Goal: Task Accomplishment & Management: Manage account settings

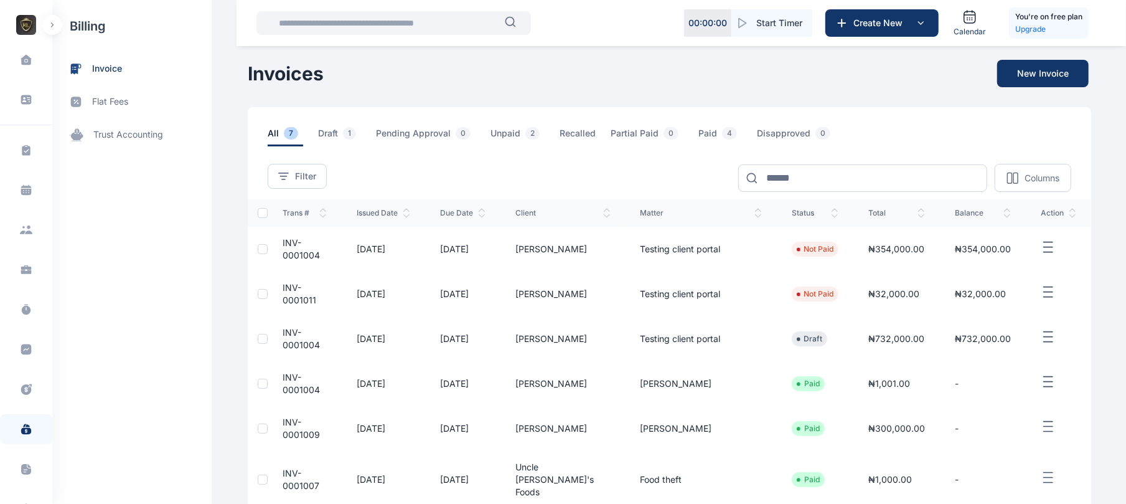
click at [47, 25] on button "button" at bounding box center [52, 25] width 20 height 20
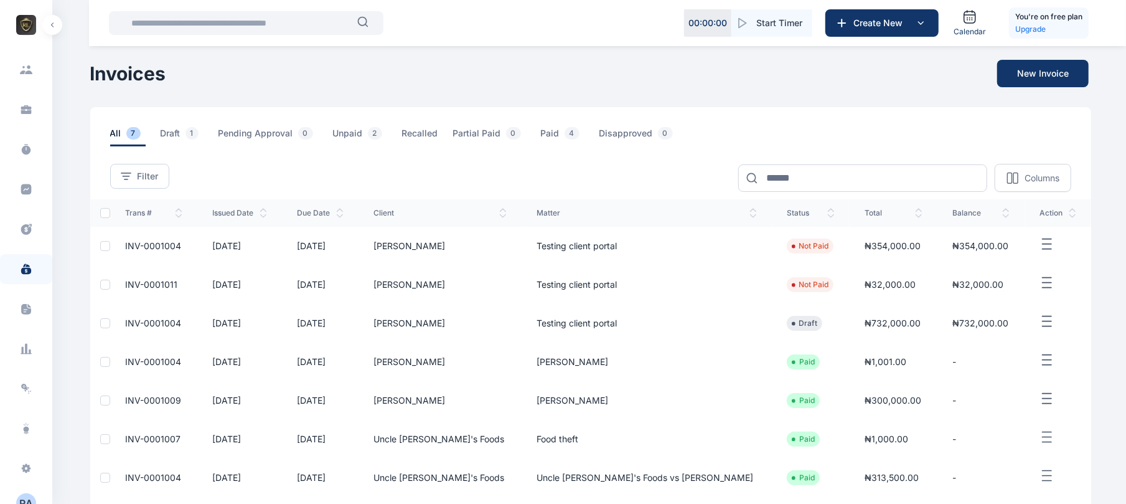
scroll to position [174, 0]
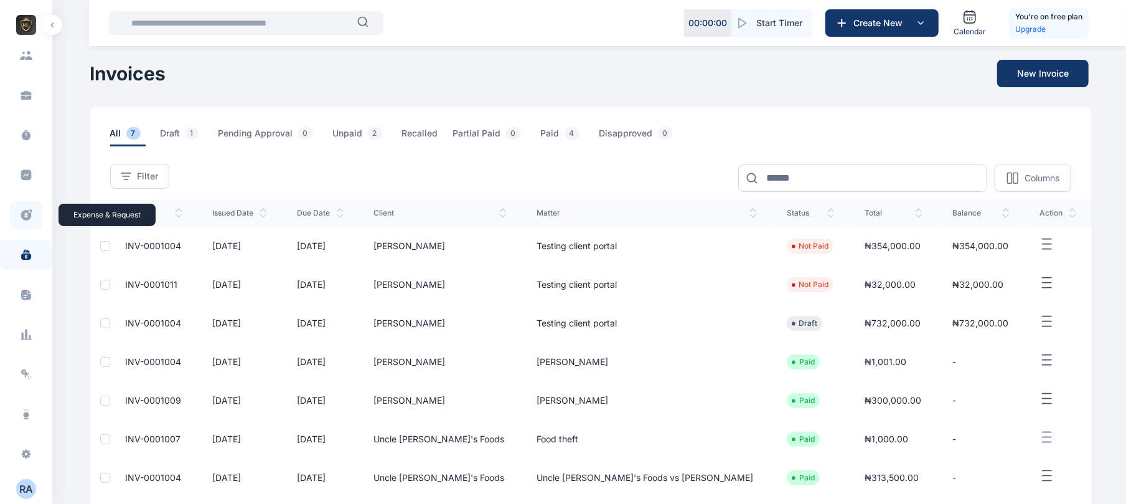
click at [21, 225] on span at bounding box center [26, 215] width 32 height 28
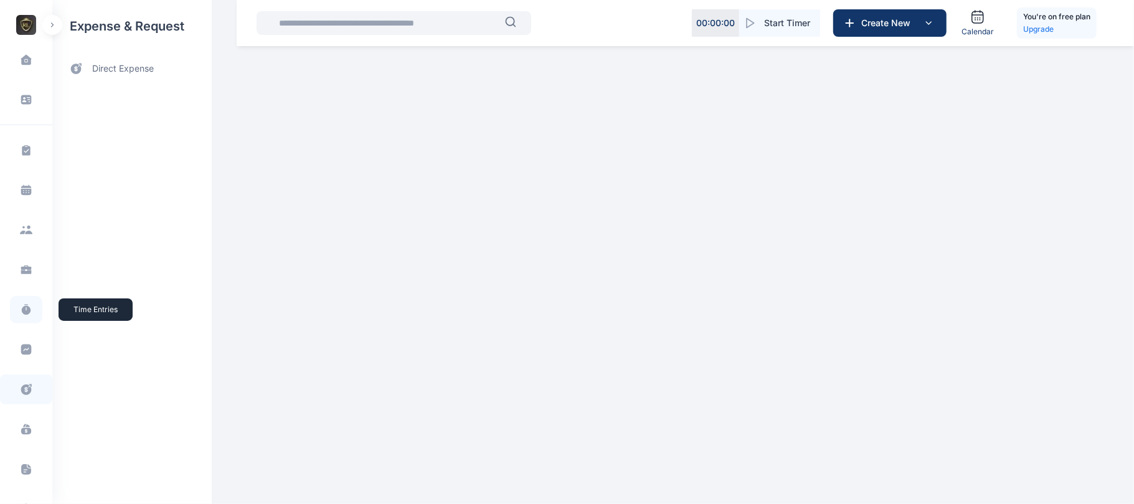
click at [23, 310] on icon at bounding box center [26, 310] width 9 height 9
click at [14, 230] on span at bounding box center [26, 230] width 34 height 24
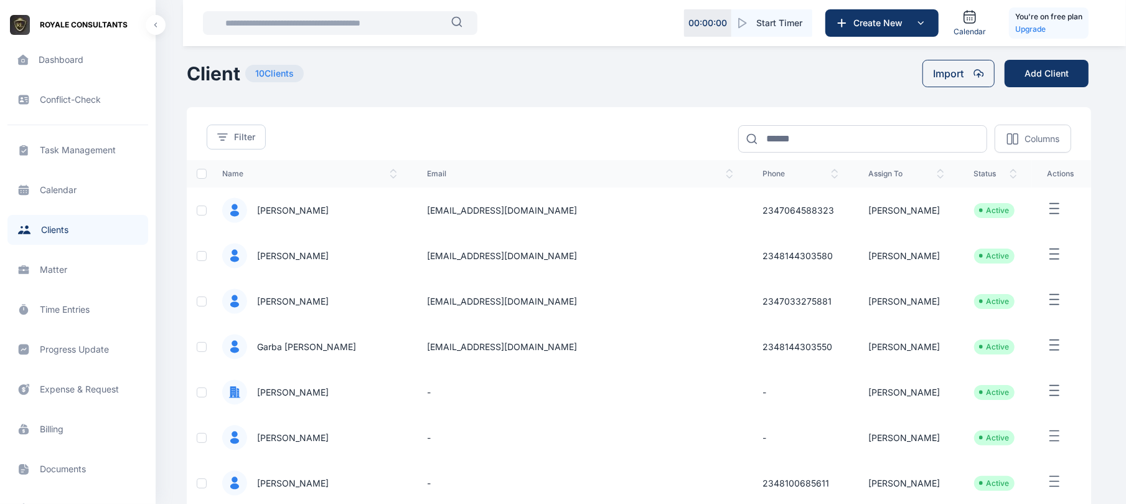
click at [1047, 208] on icon "button" at bounding box center [1054, 209] width 15 height 16
click at [1024, 213] on div "Edit" at bounding box center [1022, 223] width 92 height 28
click at [1020, 239] on div "New Matter" at bounding box center [1022, 250] width 92 height 27
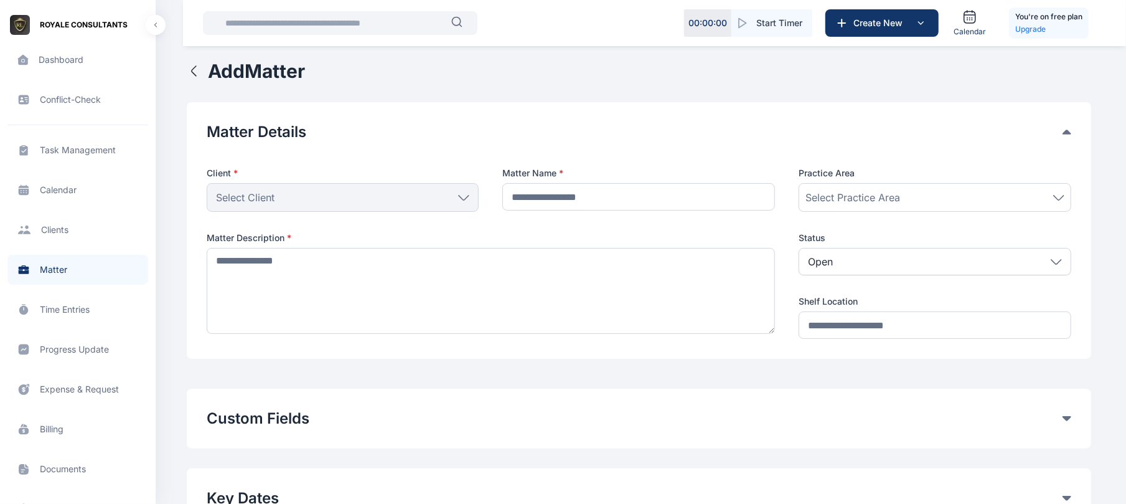
click at [57, 222] on span "Client clients clients" at bounding box center [77, 230] width 141 height 30
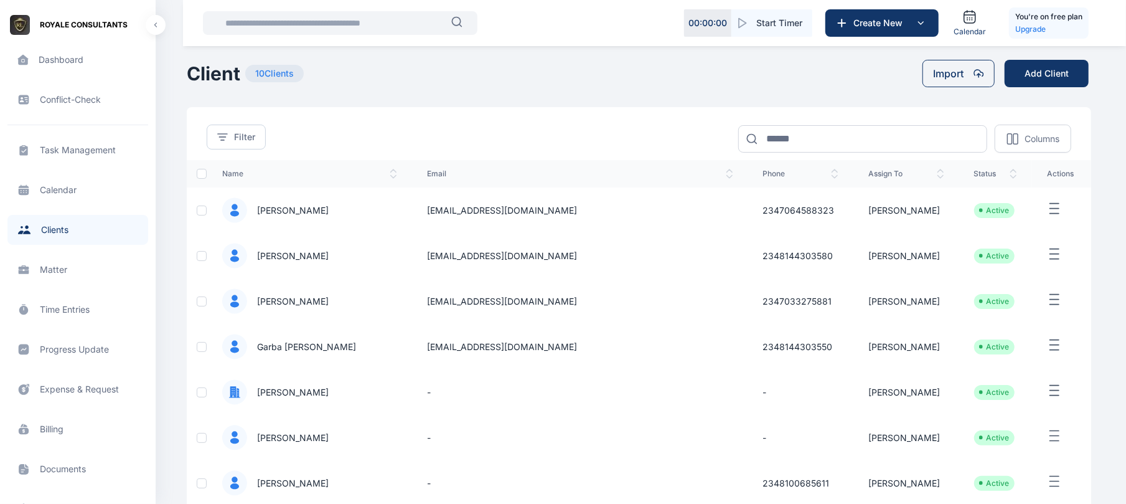
click at [1047, 217] on icon "button" at bounding box center [1054, 209] width 15 height 16
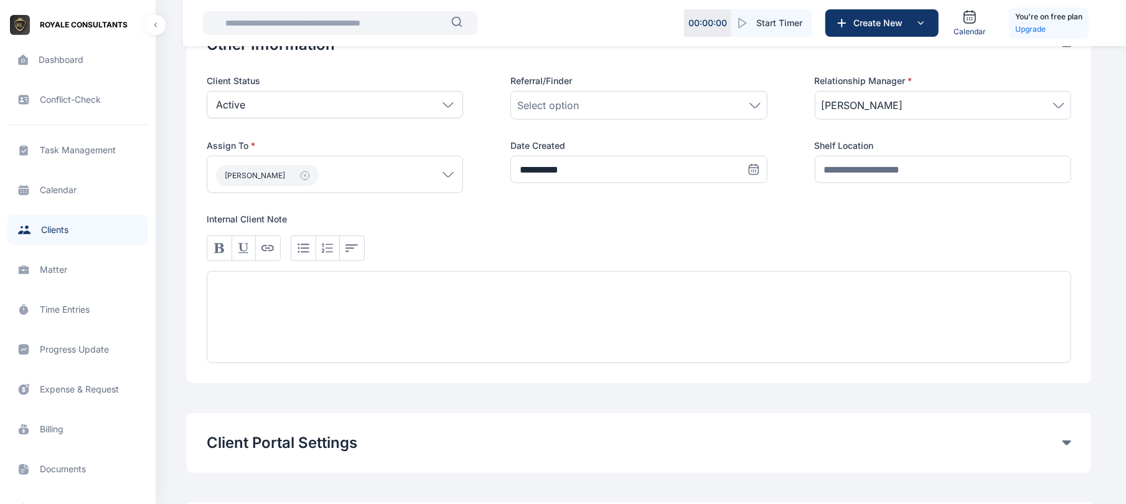
scroll to position [694, 0]
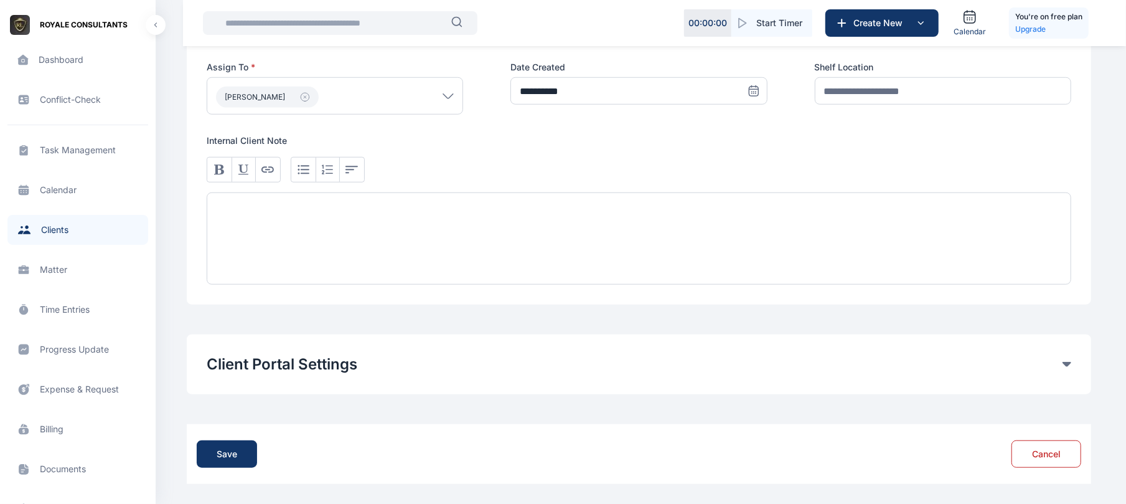
click at [1067, 362] on icon at bounding box center [1067, 364] width 9 height 5
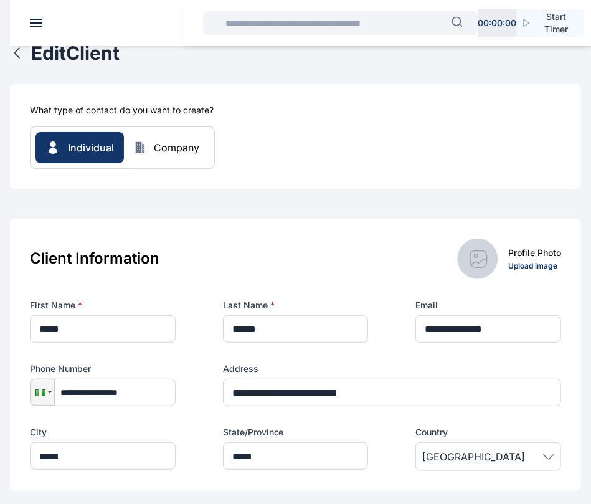
scroll to position [0, 0]
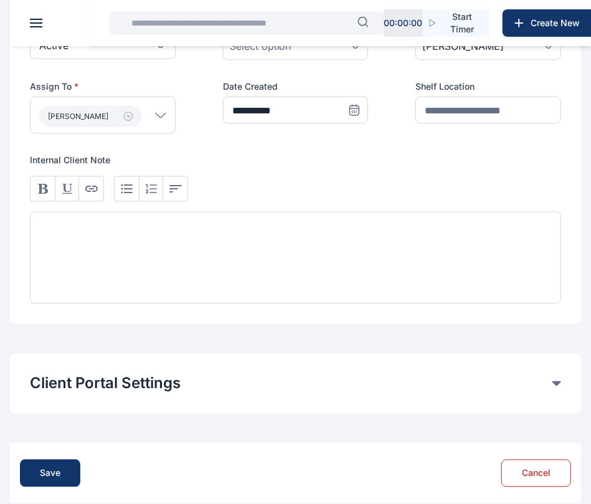
scroll to position [681, 0]
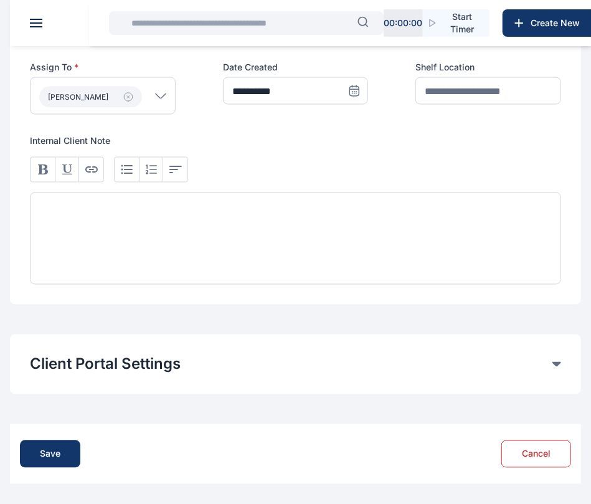
click at [35, 15] on header at bounding box center [305, 23] width 591 height 46
click at [31, 30] on header at bounding box center [305, 23] width 591 height 46
click at [35, 26] on span at bounding box center [36, 26] width 12 height 1
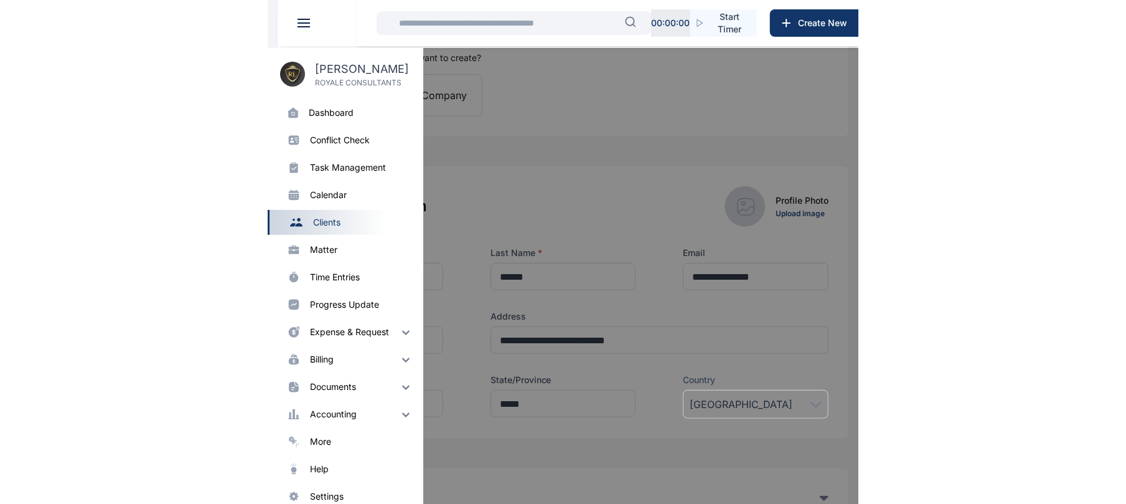
scroll to position [0, 0]
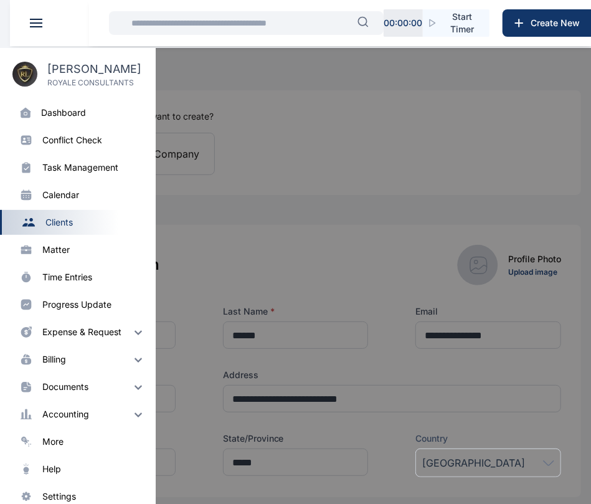
click at [237, 196] on div at bounding box center [305, 300] width 591 height 504
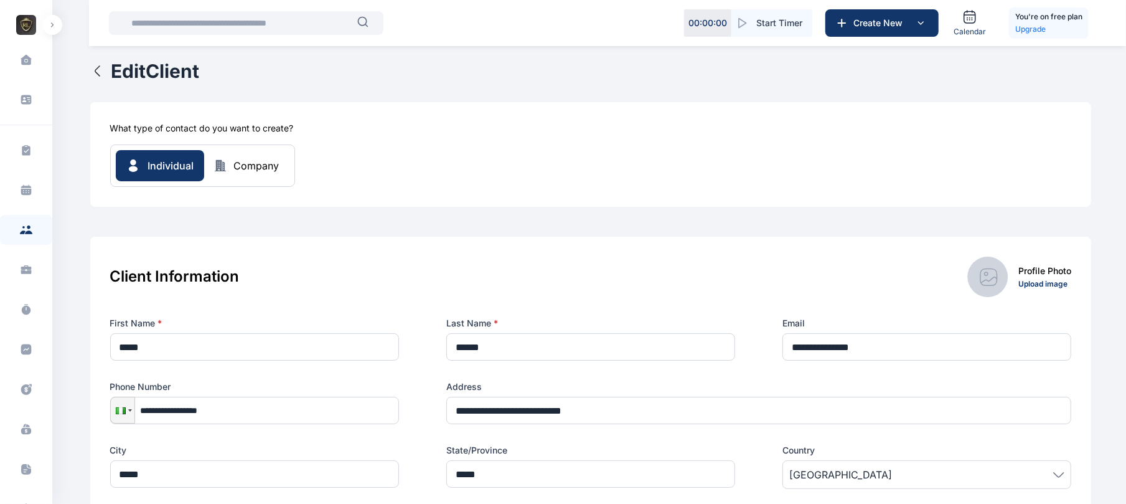
click at [252, 168] on div "Company" at bounding box center [256, 165] width 45 height 15
click at [255, 170] on div "Company" at bounding box center [256, 165] width 45 height 15
click at [97, 71] on icon "button" at bounding box center [97, 71] width 15 height 15
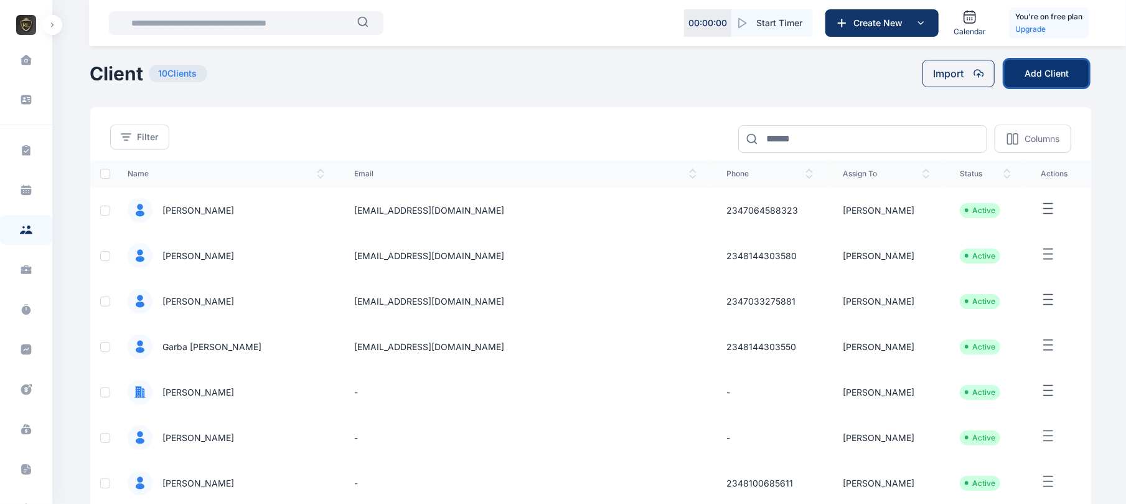
click at [603, 75] on button "Add Client" at bounding box center [1047, 73] width 84 height 27
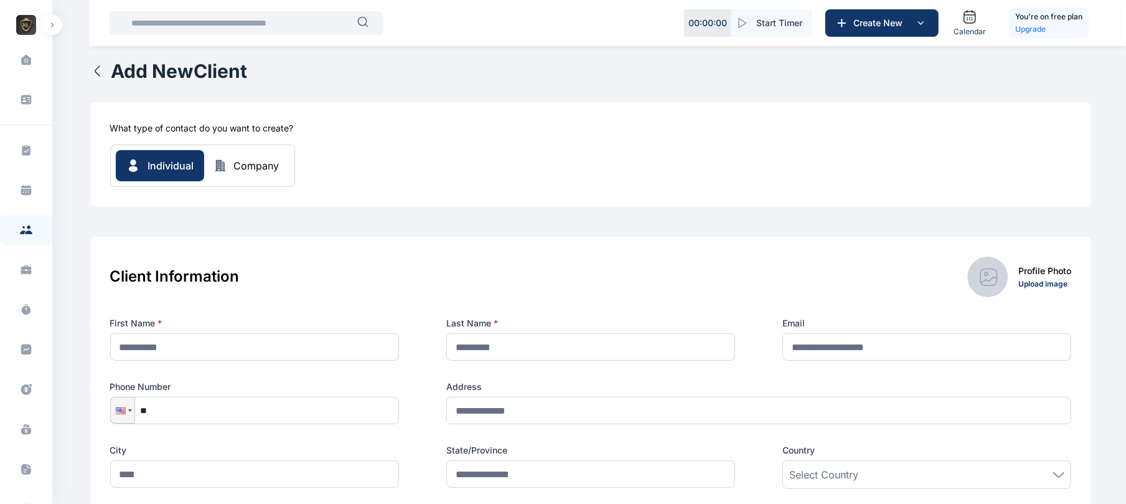
click at [252, 171] on div "Company" at bounding box center [256, 165] width 45 height 15
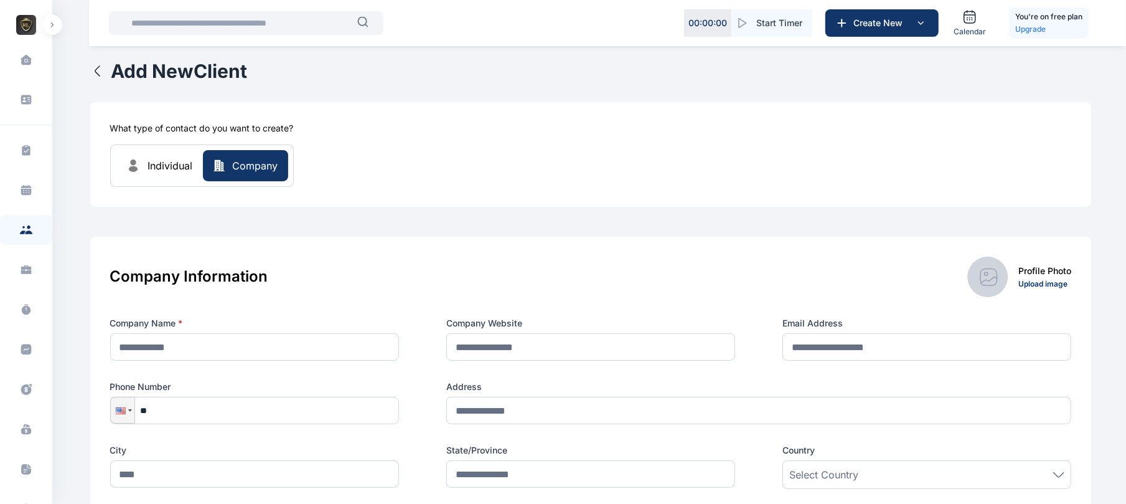
click at [191, 167] on span "Individual" at bounding box center [170, 165] width 45 height 15
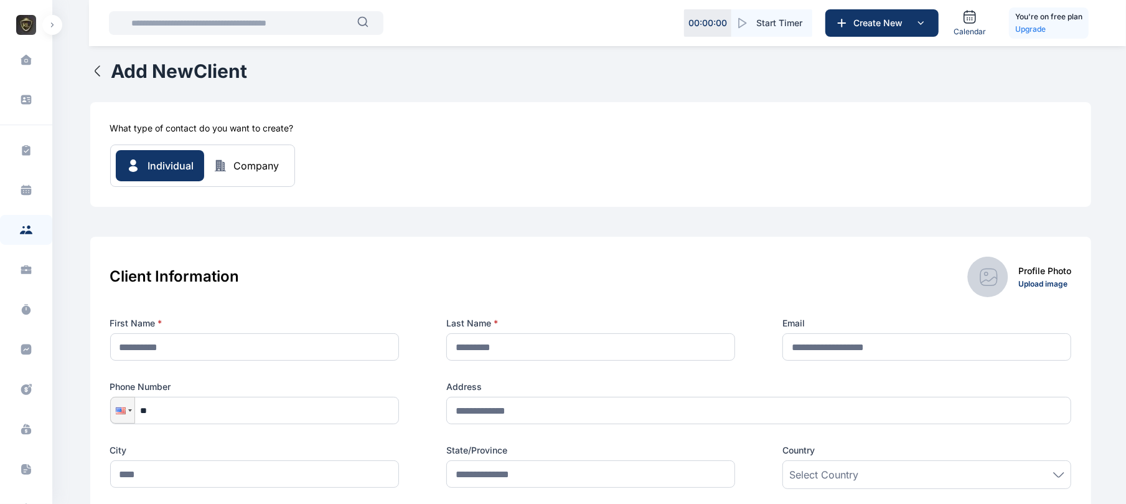
click at [220, 168] on icon "button" at bounding box center [219, 165] width 11 height 11
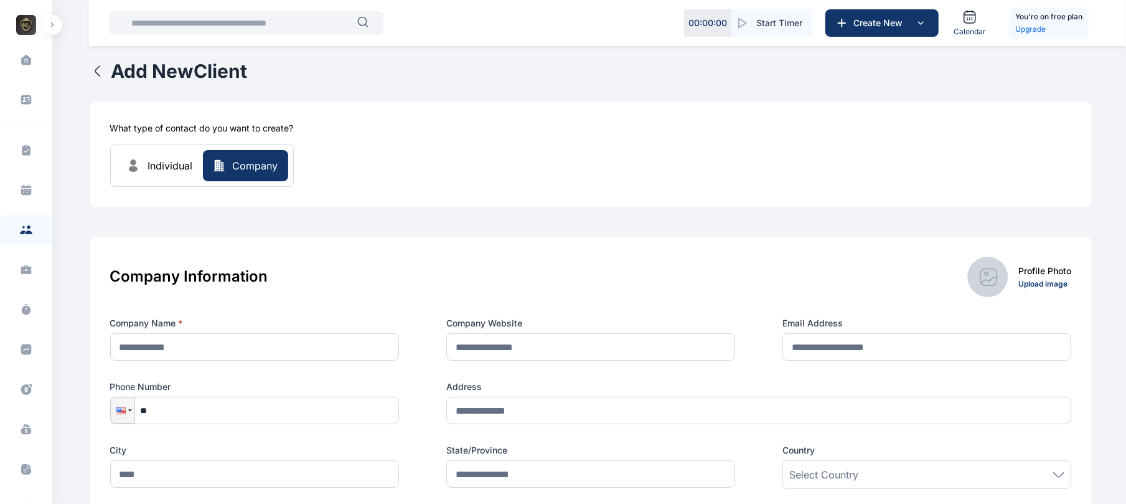
click at [139, 175] on button "Individual" at bounding box center [159, 165] width 87 height 31
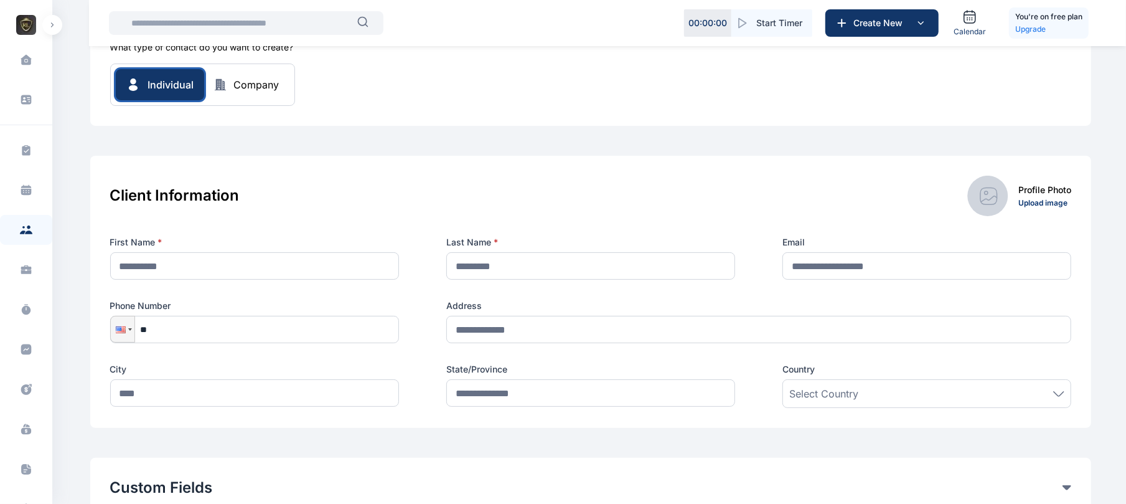
scroll to position [55, 0]
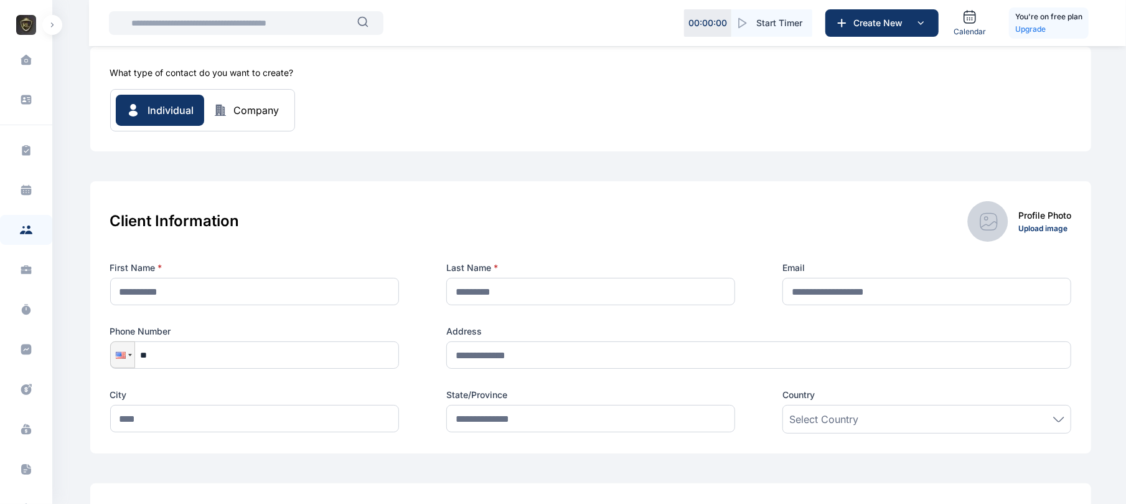
click at [238, 110] on div "Company" at bounding box center [256, 110] width 45 height 15
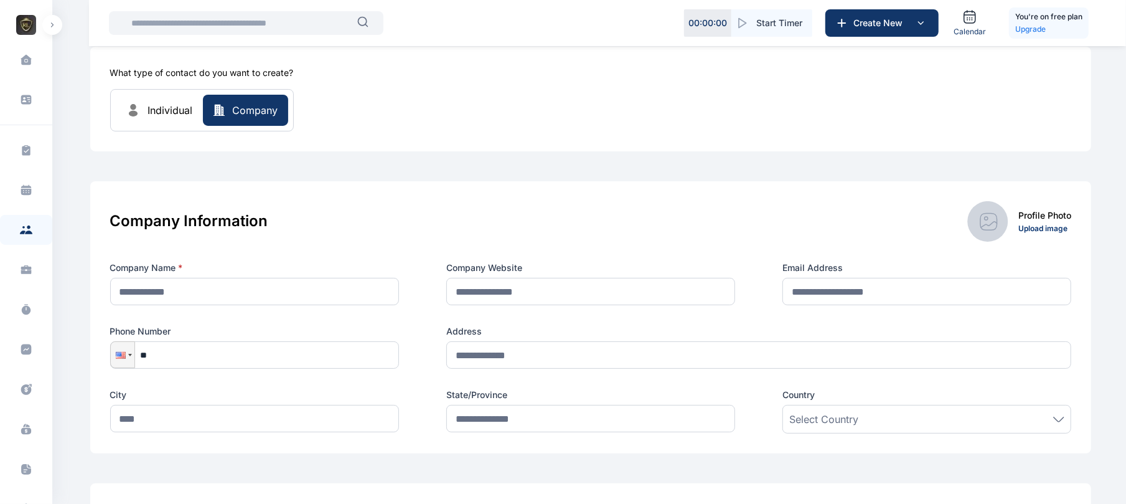
click at [177, 113] on span "Individual" at bounding box center [170, 110] width 45 height 15
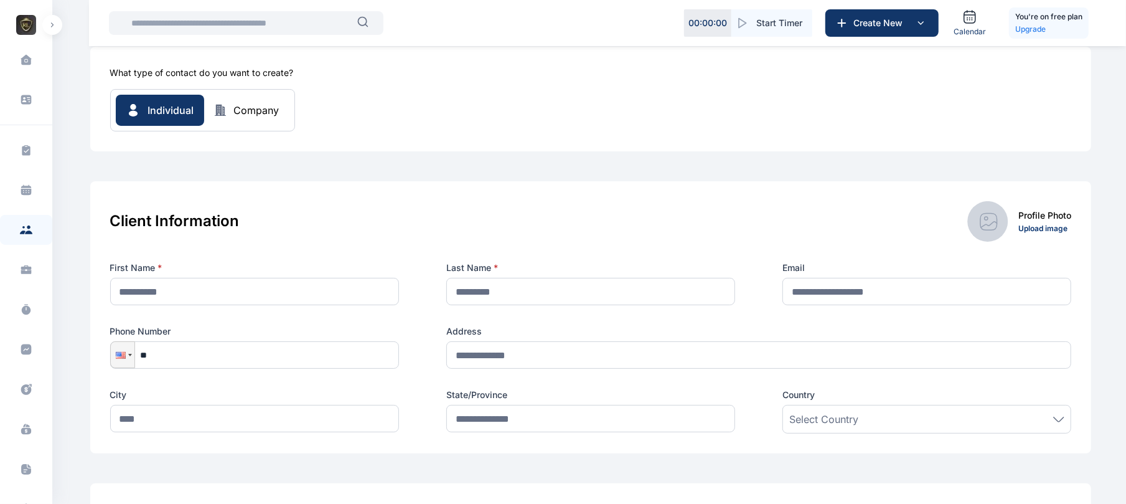
click at [283, 110] on button "Company" at bounding box center [246, 110] width 85 height 15
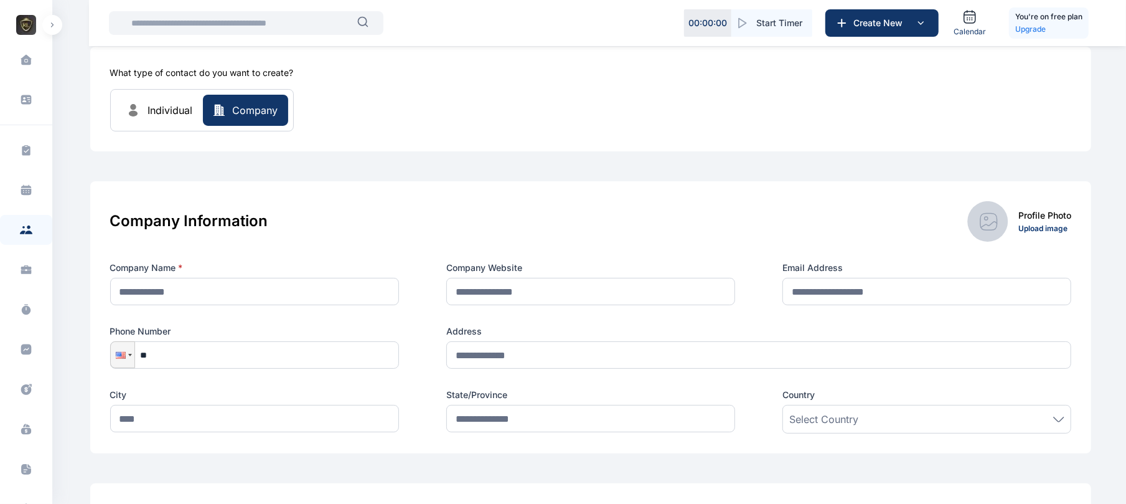
click at [165, 100] on button "Individual" at bounding box center [159, 110] width 87 height 31
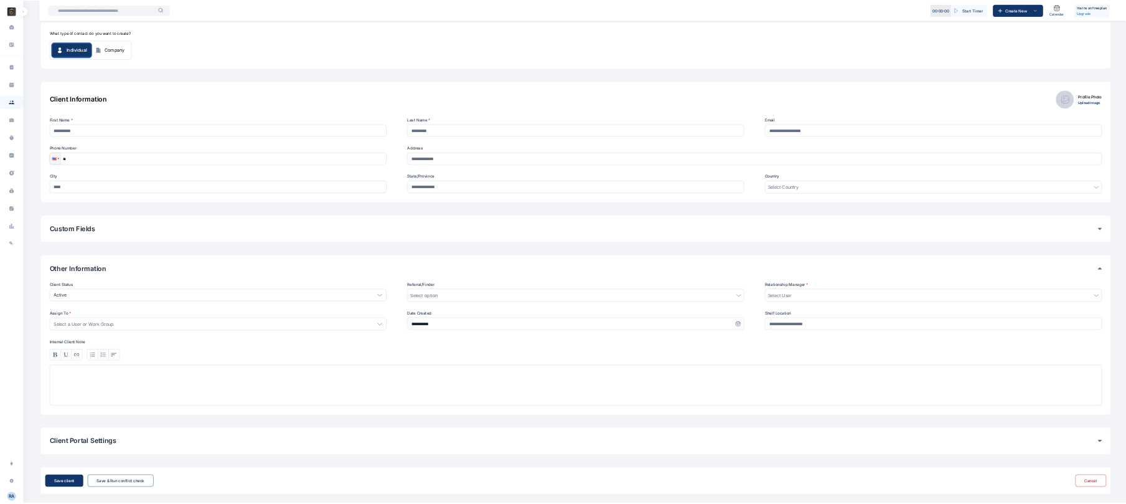
scroll to position [56, 0]
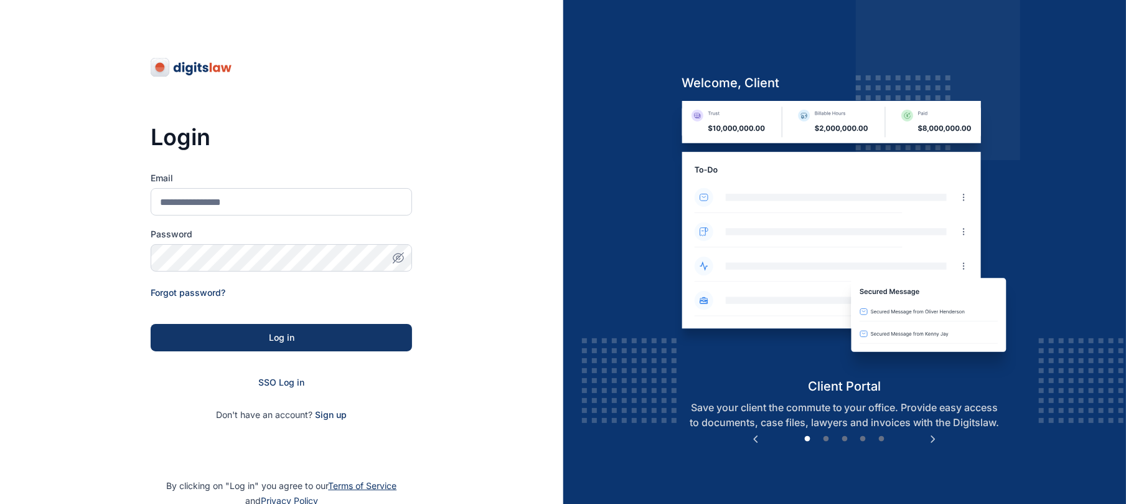
click at [191, 187] on div "Email" at bounding box center [282, 194] width 262 height 44
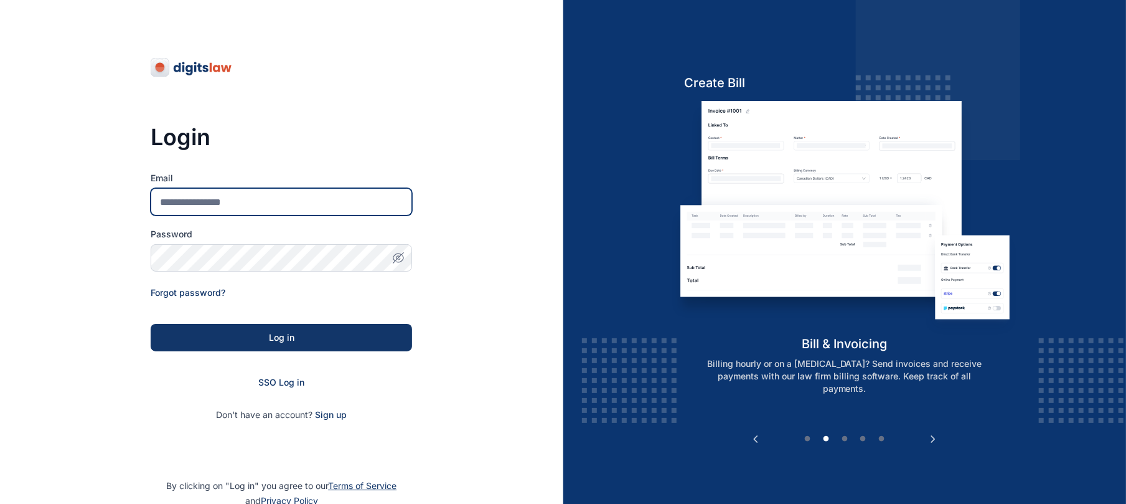
click at [222, 200] on input "Email" at bounding box center [282, 201] width 262 height 27
type input "**********"
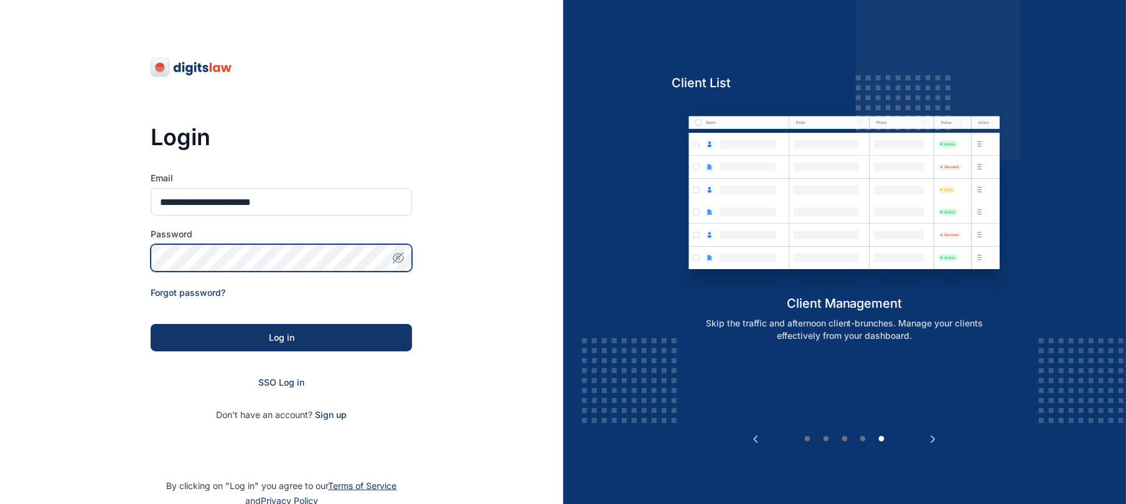
click at [151, 324] on button "Log in" at bounding box center [282, 337] width 262 height 27
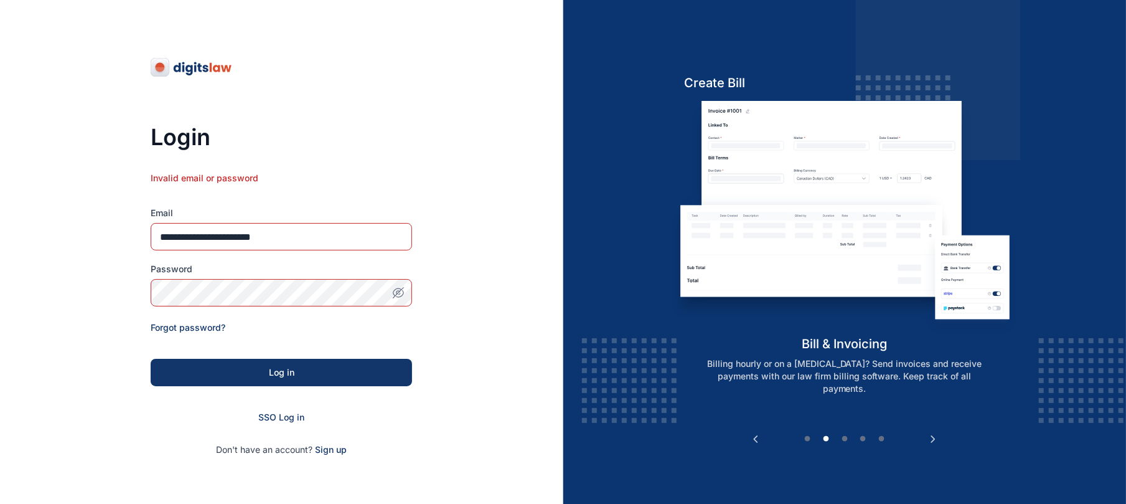
click at [399, 299] on button "button" at bounding box center [398, 292] width 27 height 27
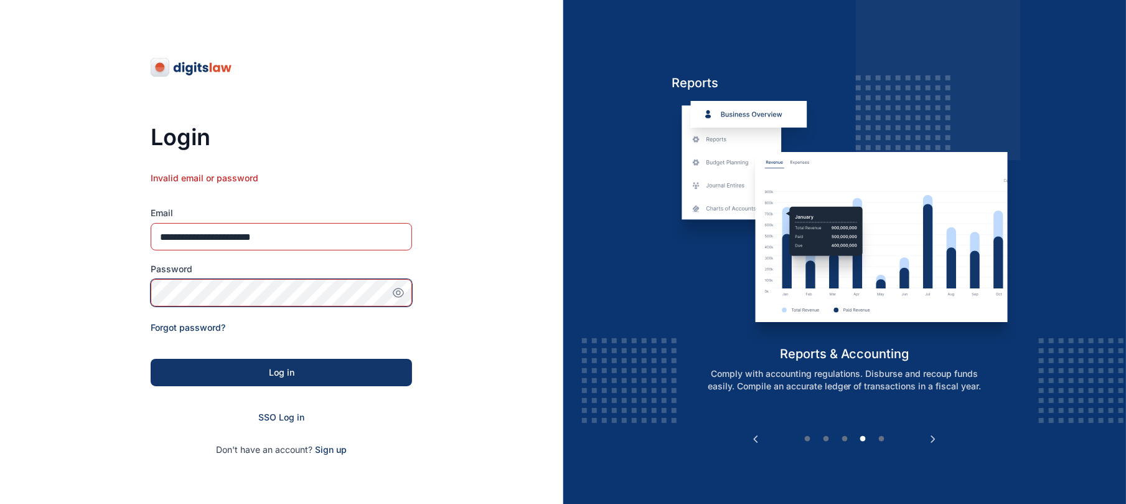
click at [151, 359] on button "Log in" at bounding box center [282, 372] width 262 height 27
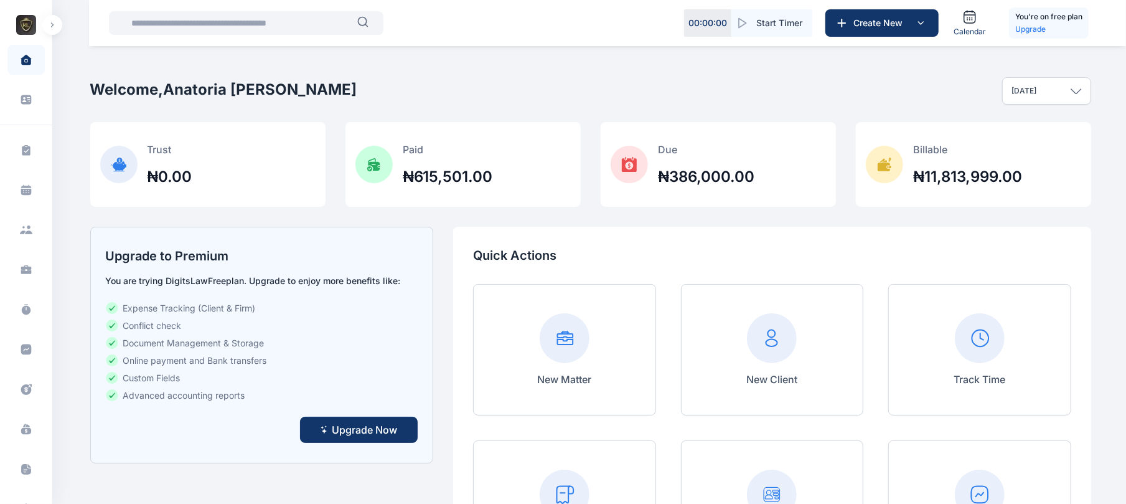
click at [52, 31] on button "button" at bounding box center [52, 25] width 20 height 20
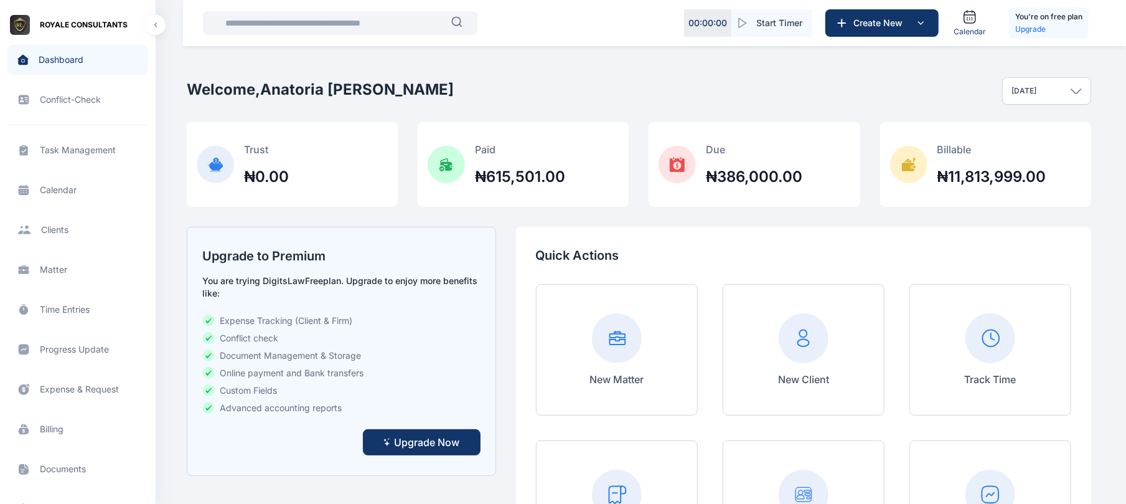
click at [61, 220] on span "Client clients clients" at bounding box center [77, 230] width 141 height 30
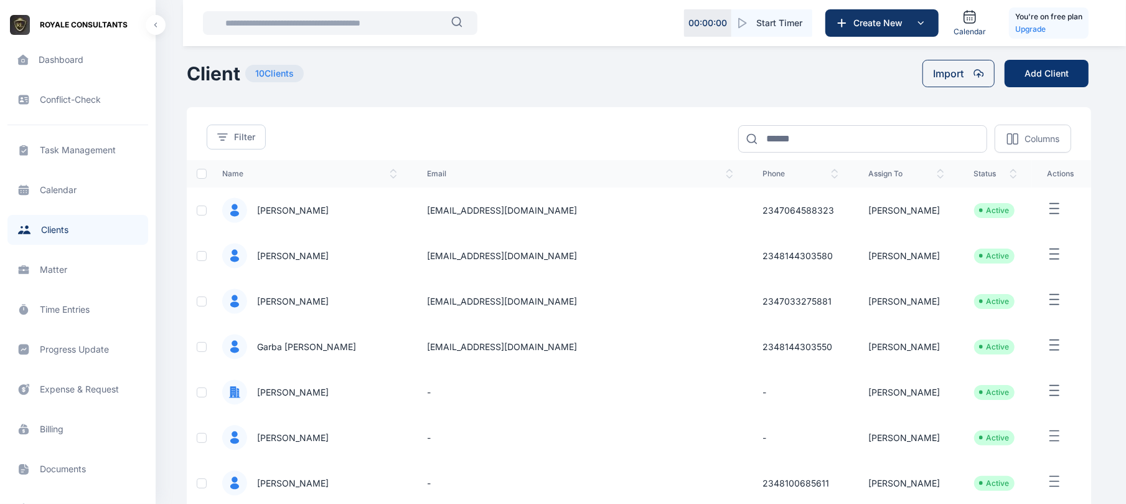
click at [1060, 73] on button "Add Client" at bounding box center [1047, 73] width 84 height 27
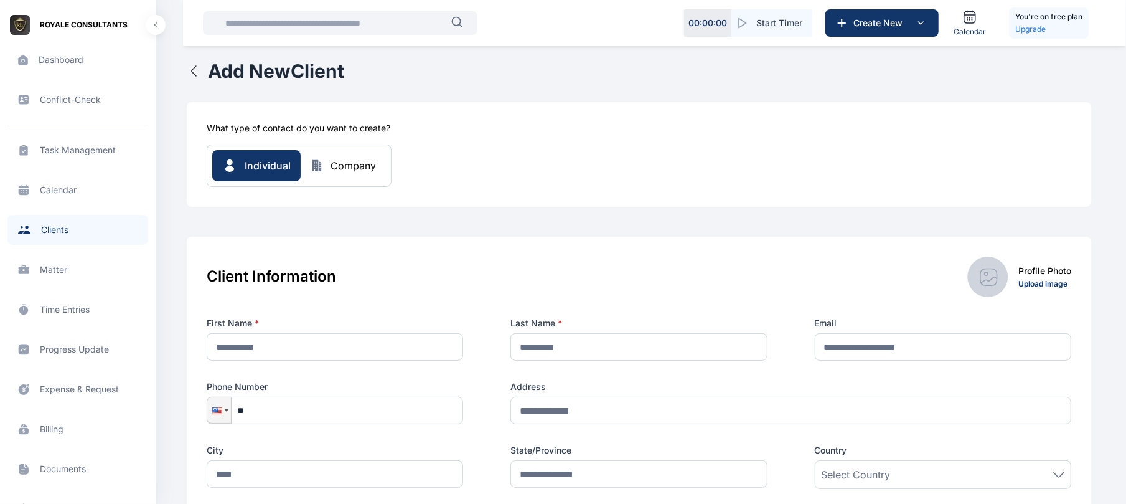
click at [188, 68] on icon "button" at bounding box center [194, 71] width 15 height 15
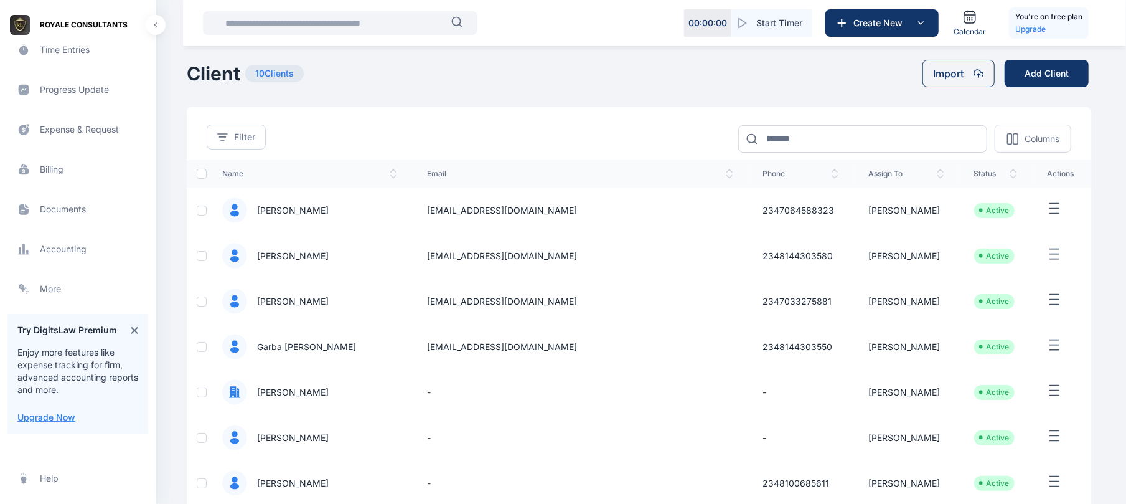
scroll to position [324, 0]
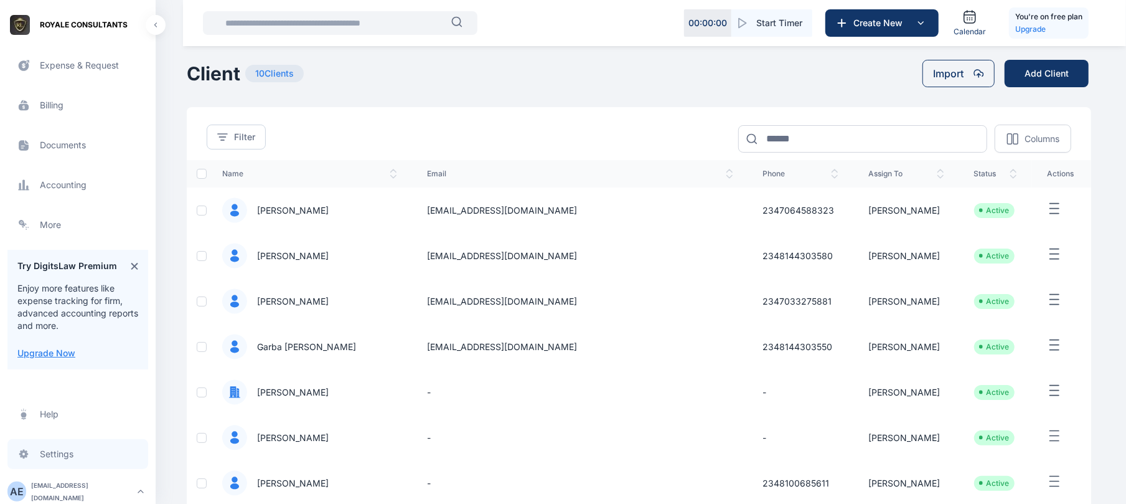
click at [60, 452] on span "Settings settings settings" at bounding box center [77, 454] width 141 height 30
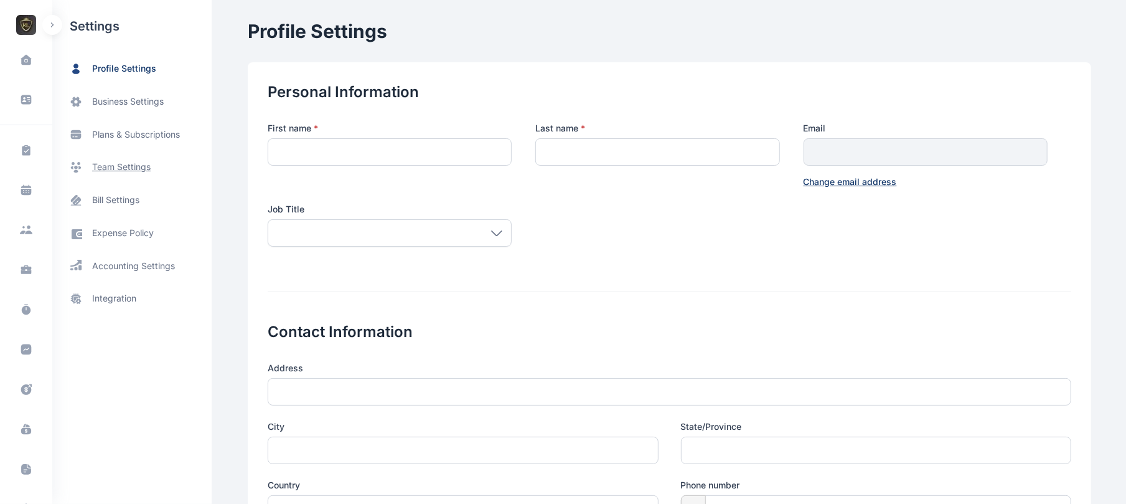
click at [132, 168] on span "team settings" at bounding box center [121, 167] width 59 height 13
type input "********"
type input "*****"
type input "**********"
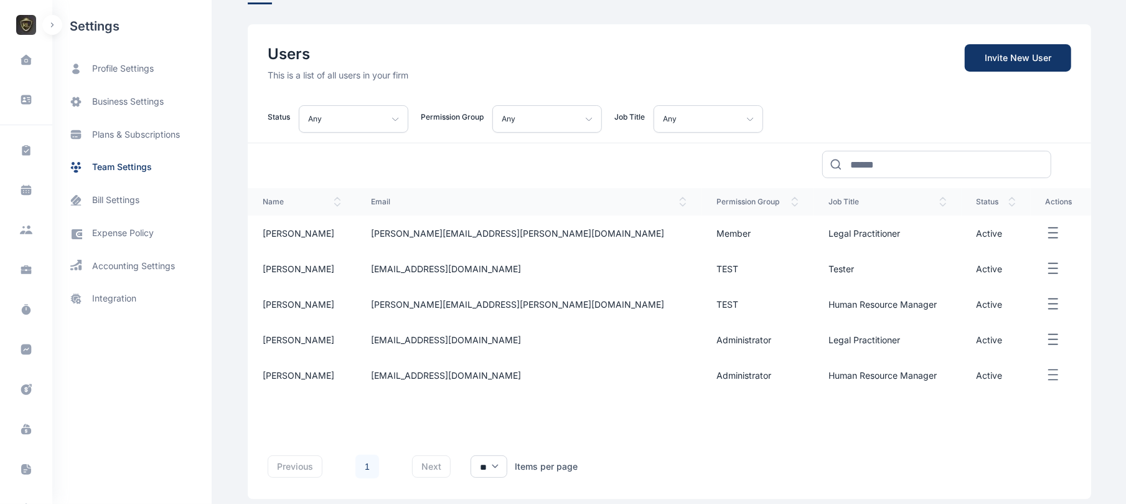
scroll to position [97, 0]
